Goal: Information Seeking & Learning: Find specific page/section

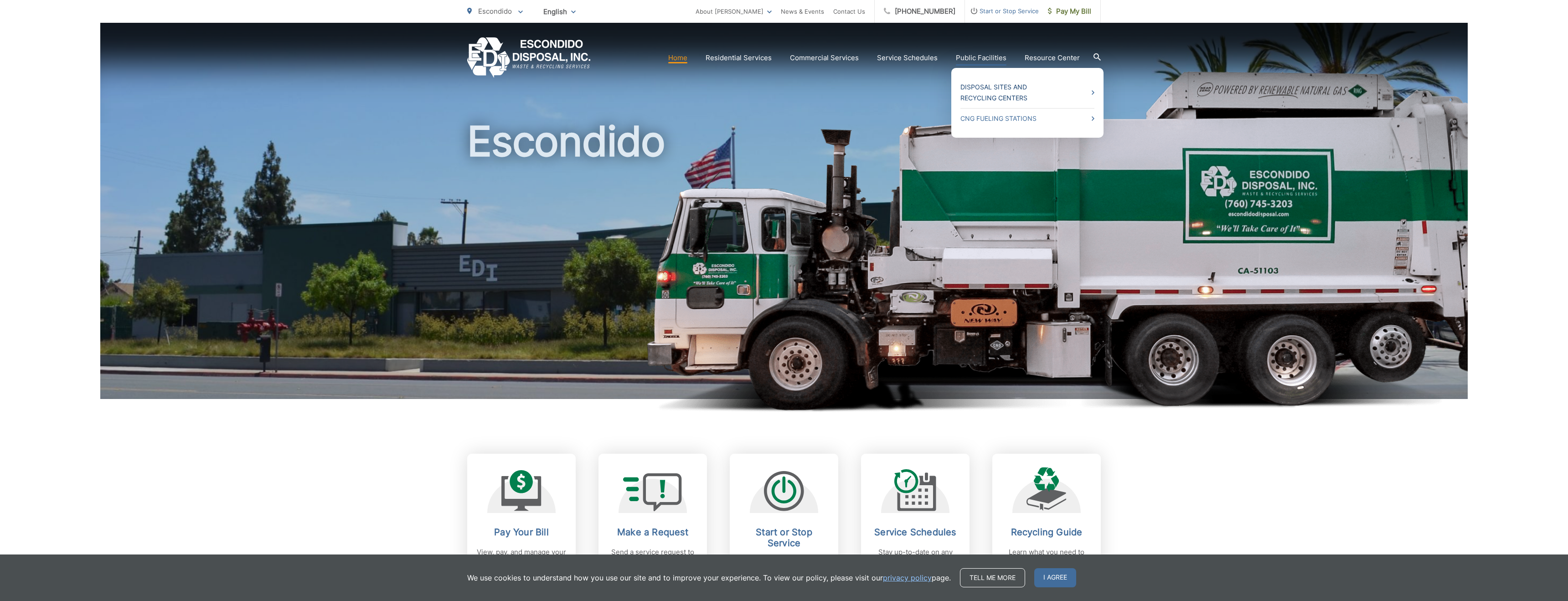
click at [997, 95] on link "Disposal Sites and Recycling Centers" at bounding box center [1028, 92] width 134 height 22
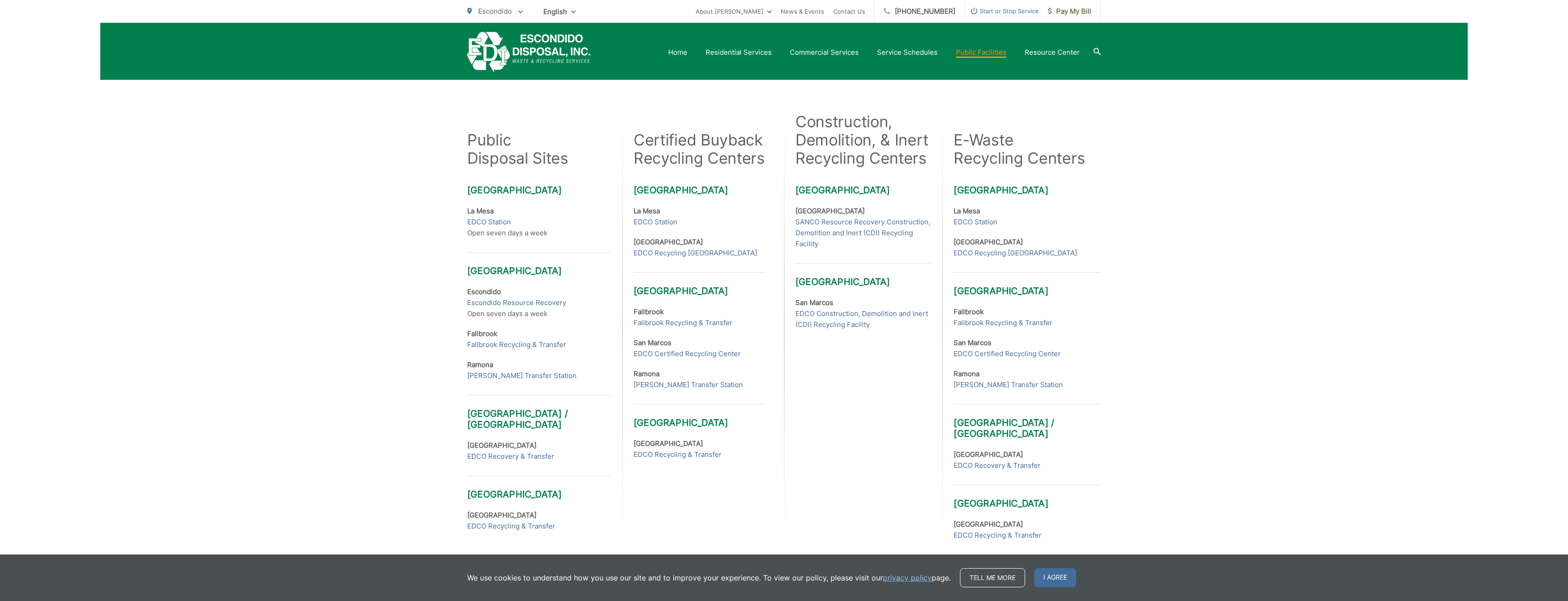
scroll to position [211, 0]
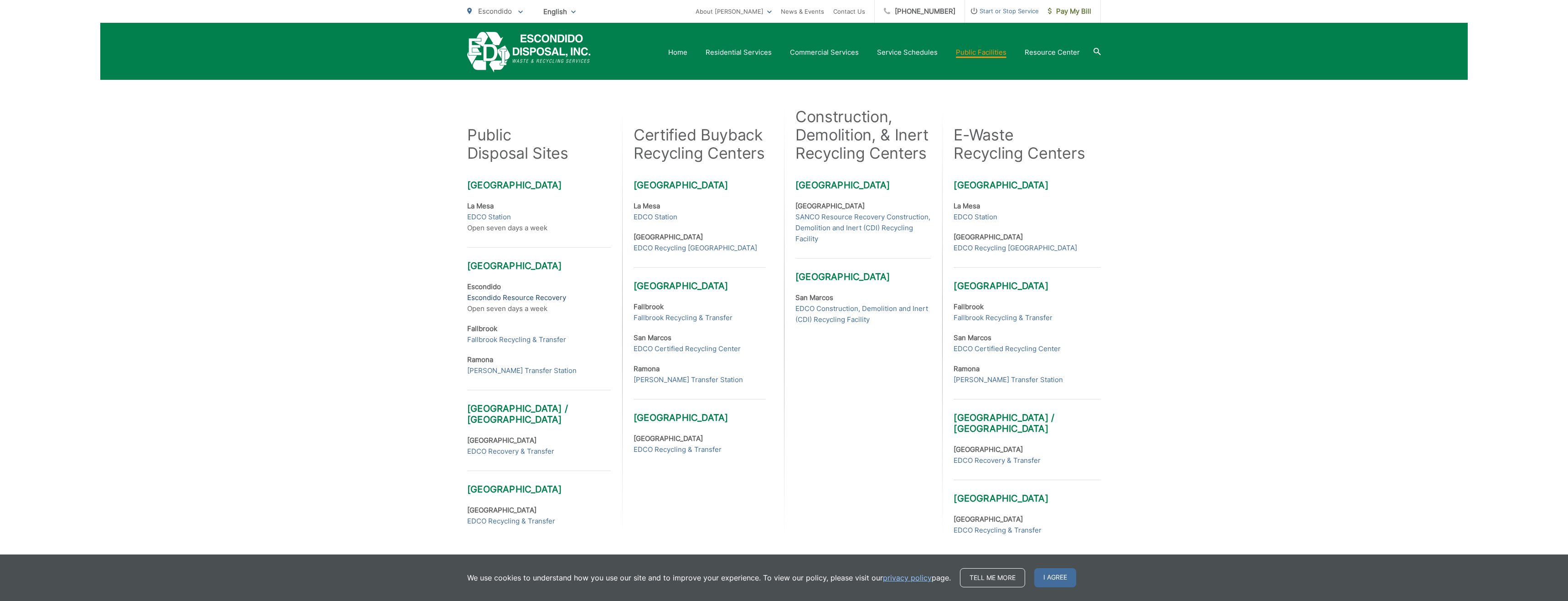
click at [526, 300] on link "Escondido Resource Recovery" at bounding box center [517, 297] width 99 height 11
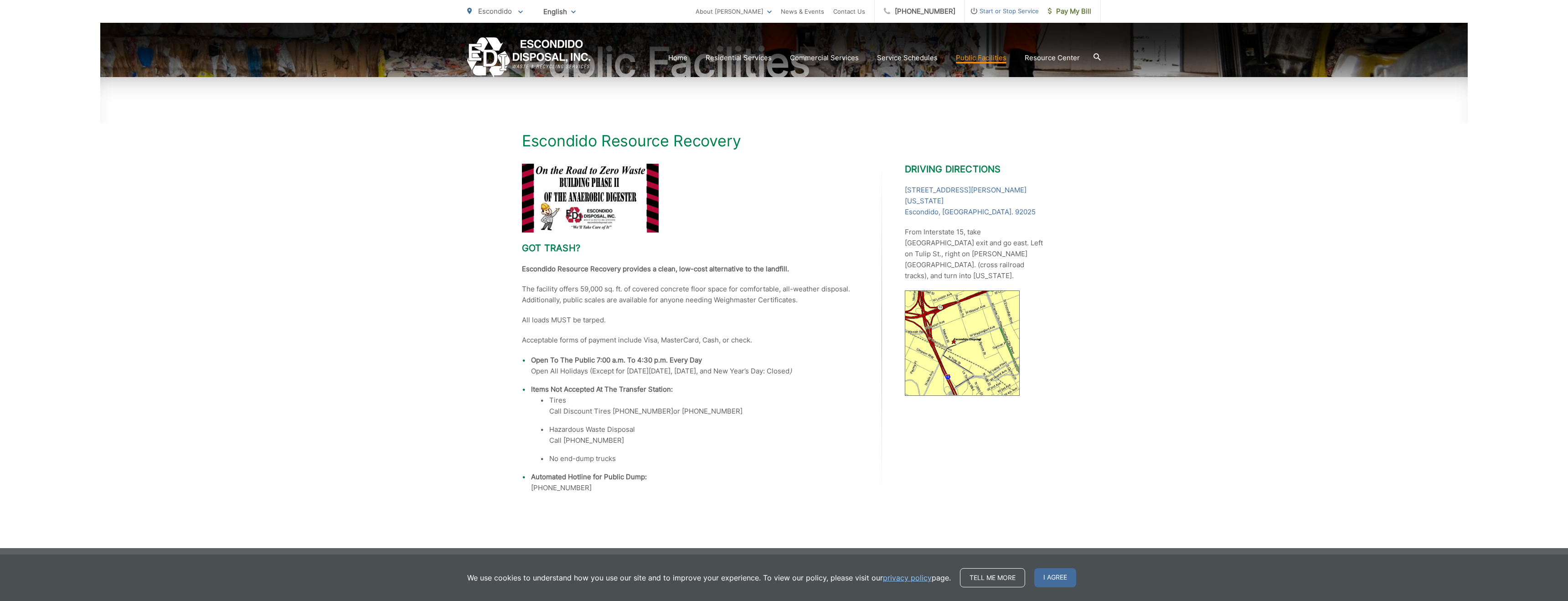
scroll to position [109, 0]
